Goal: Information Seeking & Learning: Learn about a topic

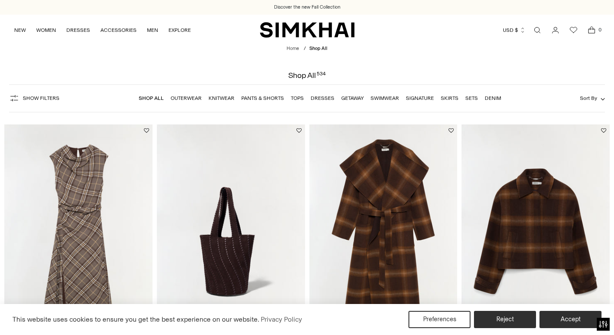
click at [538, 32] on link "Open search modal" at bounding box center [537, 30] width 17 height 17
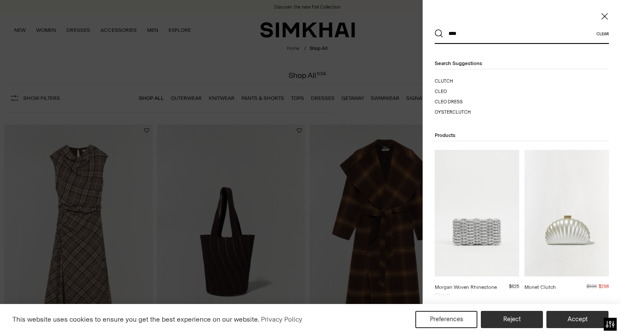
type input "****"
click at [435, 29] on button "Search" at bounding box center [439, 33] width 9 height 9
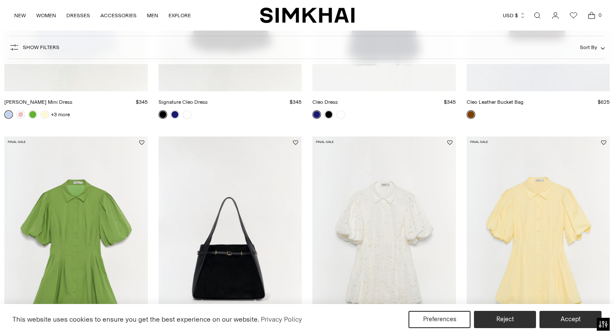
scroll to position [429, 0]
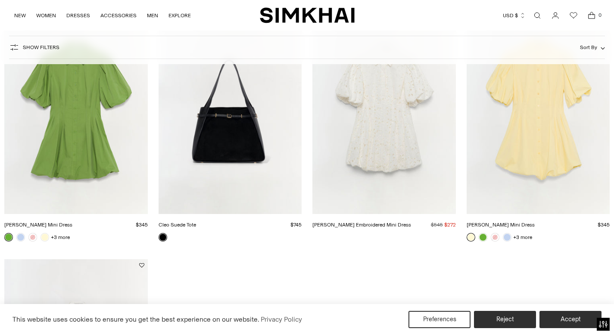
click at [196, 222] on link "Cleo Suede Tote" at bounding box center [178, 225] width 38 height 6
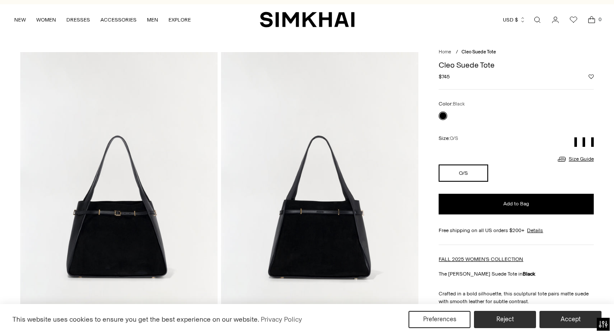
scroll to position [216, 0]
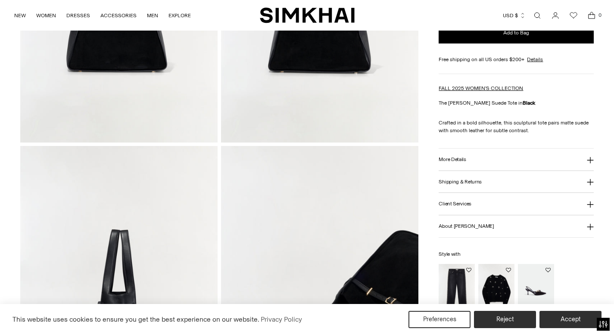
click at [461, 157] on h3 "More Details" at bounding box center [452, 160] width 27 height 6
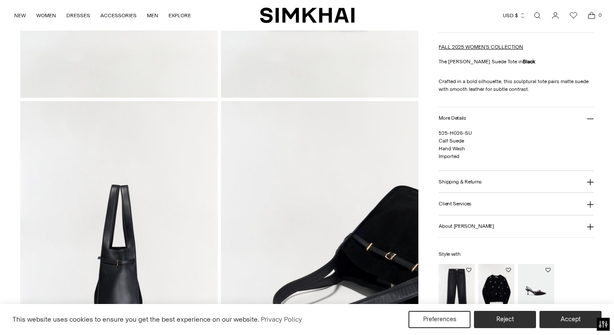
scroll to position [262, 0]
click at [536, 14] on link "Open search modal" at bounding box center [537, 15] width 17 height 17
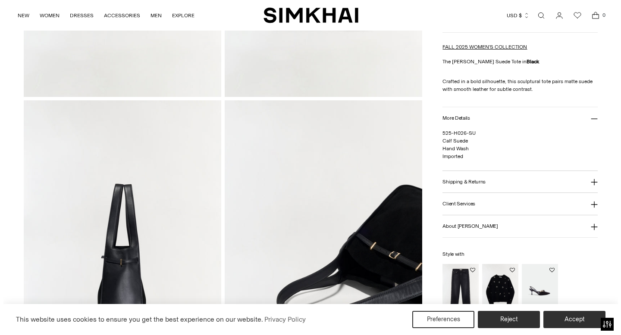
scroll to position [0, 0]
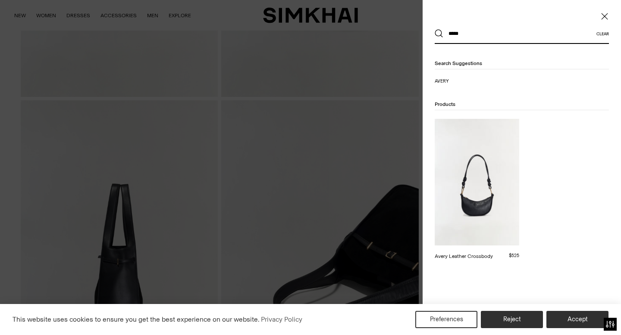
type input "*****"
click at [435, 29] on button "Search" at bounding box center [439, 33] width 9 height 9
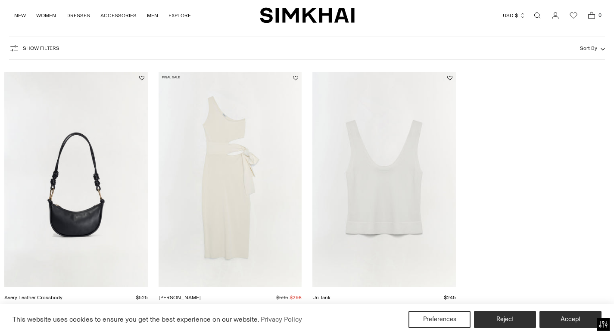
scroll to position [147, 0]
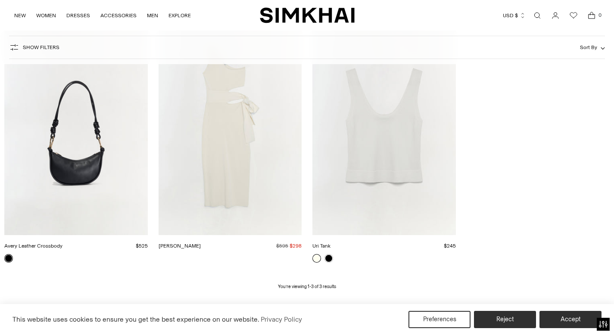
click at [63, 243] on link "Avery Leather Crossbody" at bounding box center [33, 246] width 58 height 6
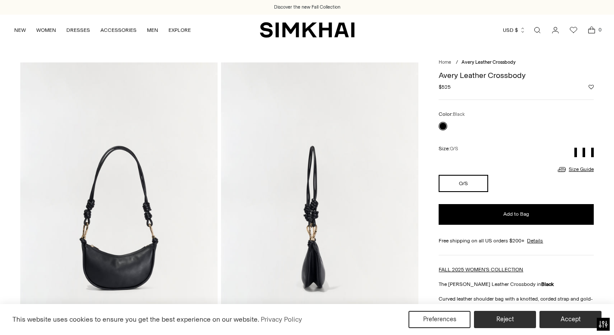
scroll to position [118, 0]
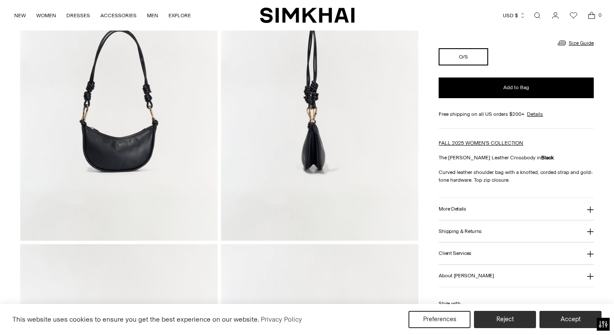
click at [465, 208] on h3 "More Details" at bounding box center [452, 209] width 27 height 6
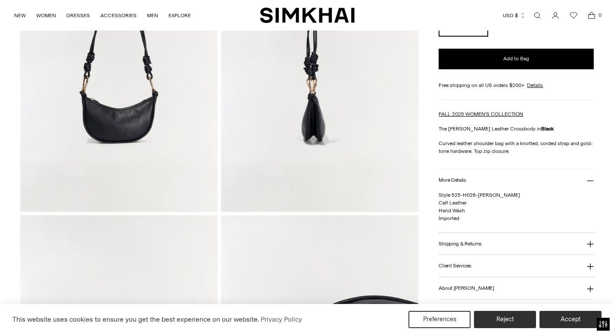
scroll to position [153, 0]
